Goal: Complete application form: Complete application form

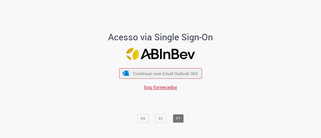
click at [152, 70] on button "Continuar com Email Outlook 365" at bounding box center [160, 74] width 83 height 10
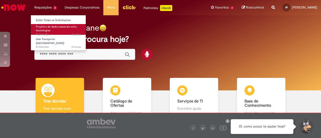
click at [59, 27] on span "Projetos de dados pessoais e/ou tecnologias" at bounding box center [56, 29] width 41 height 8
click at [60, 26] on span "Projetos de dados pessoais e/ou tecnologias" at bounding box center [56, 29] width 41 height 8
